Goal: Task Accomplishment & Management: Use online tool/utility

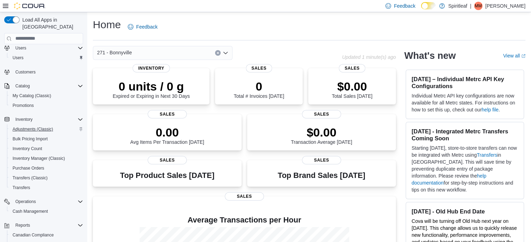
scroll to position [80, 0]
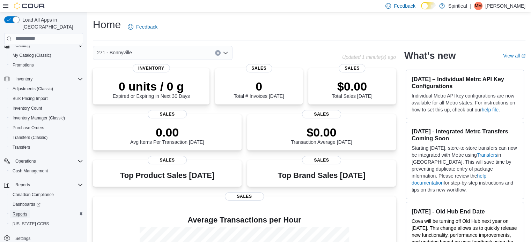
click at [17, 212] on span "Reports" at bounding box center [20, 215] width 15 height 6
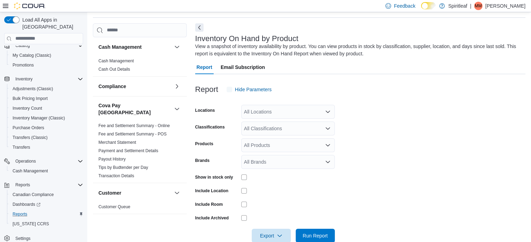
scroll to position [23, 0]
click at [275, 113] on div "All Locations" at bounding box center [287, 111] width 93 height 14
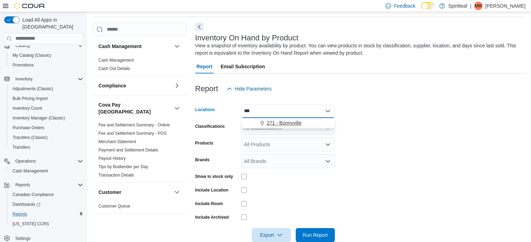
type input "***"
click at [279, 121] on span "271 - Bonnyville" at bounding box center [284, 123] width 35 height 7
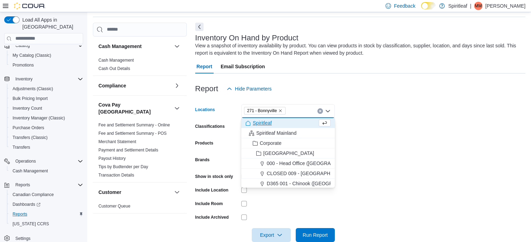
click at [383, 195] on form "Locations 271 - [GEOGRAPHIC_DATA] Combo box. Selected. 271 - [GEOGRAPHIC_DATA].…" at bounding box center [360, 169] width 330 height 147
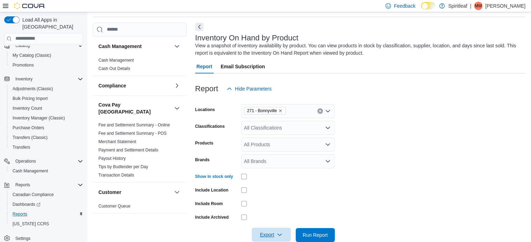
click at [277, 233] on icon "button" at bounding box center [280, 235] width 6 height 6
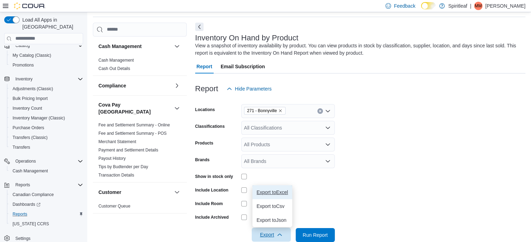
click at [275, 193] on span "Export to Excel" at bounding box center [271, 193] width 31 height 6
